Goal: Find specific page/section: Find specific page/section

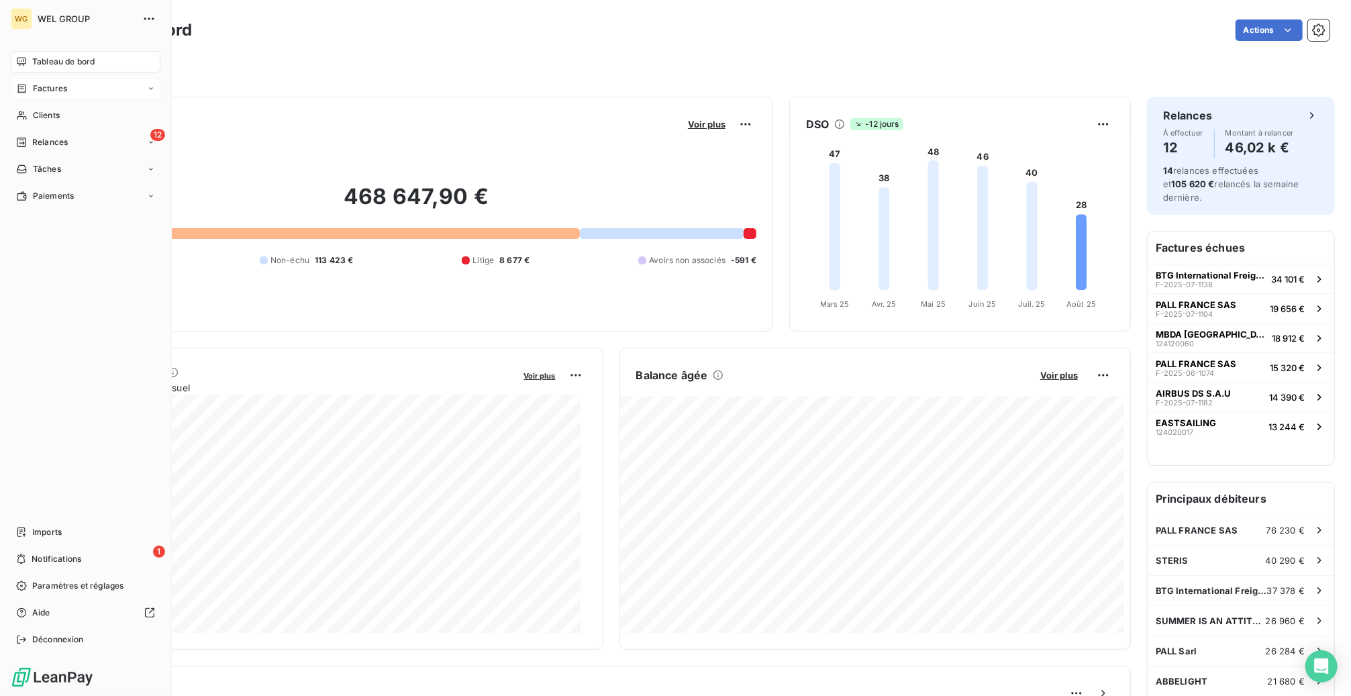
click at [58, 95] on div "Factures" at bounding box center [86, 88] width 150 height 21
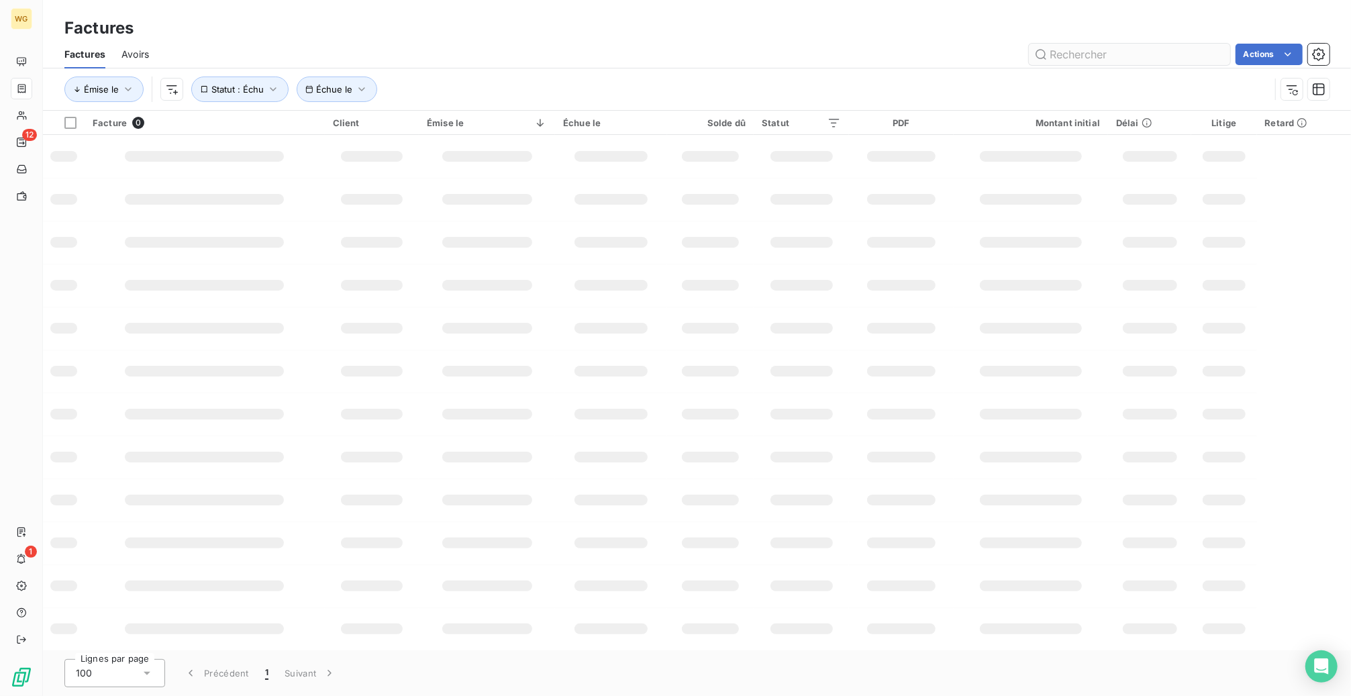
click at [1105, 57] on input "text" at bounding box center [1129, 54] width 201 height 21
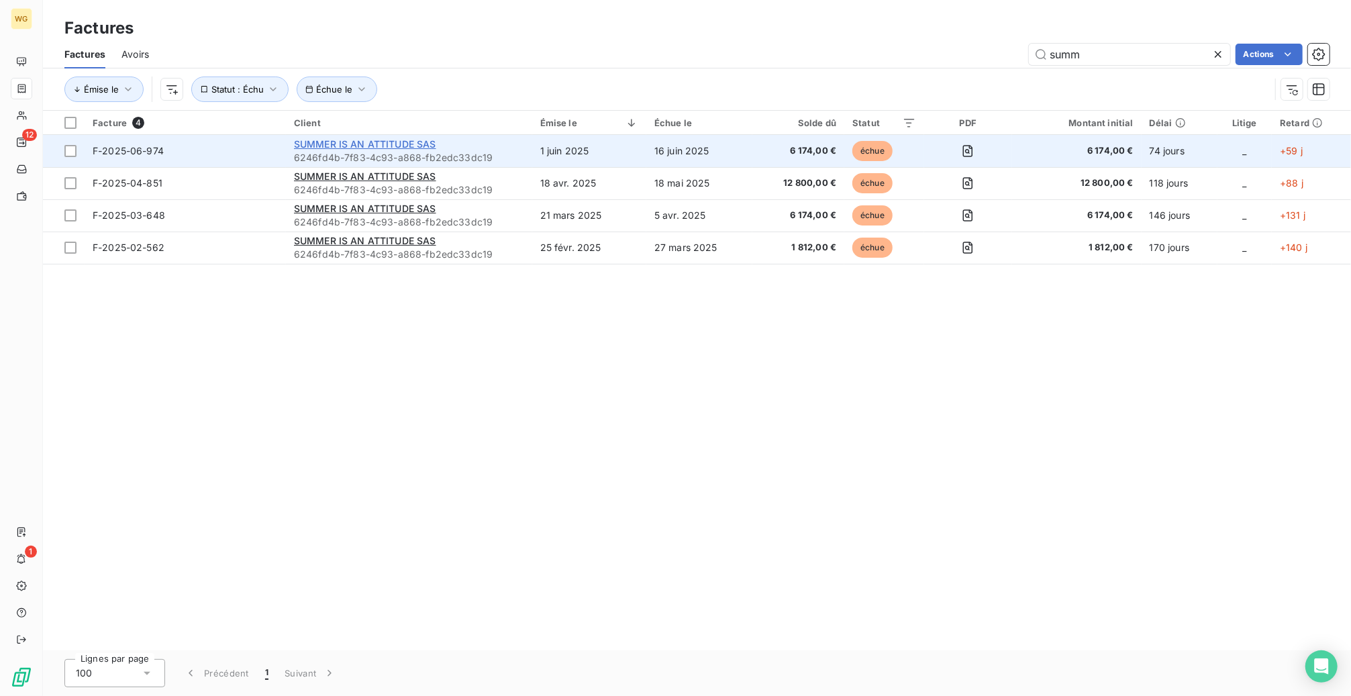
type input "summ"
click at [394, 144] on span "SUMMER IS AN ATTITUDE SAS" at bounding box center [365, 143] width 142 height 11
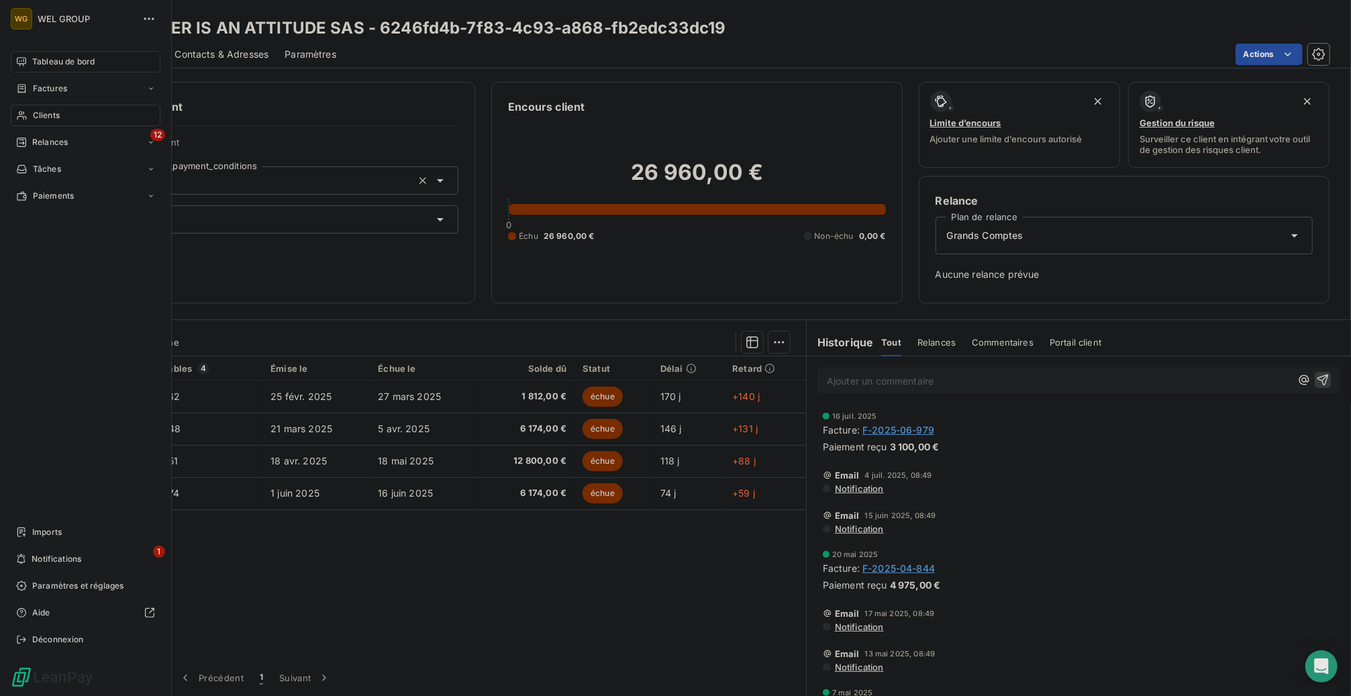
click at [33, 61] on span "Tableau de bord" at bounding box center [63, 62] width 62 height 12
